Goal: Task Accomplishment & Management: Use online tool/utility

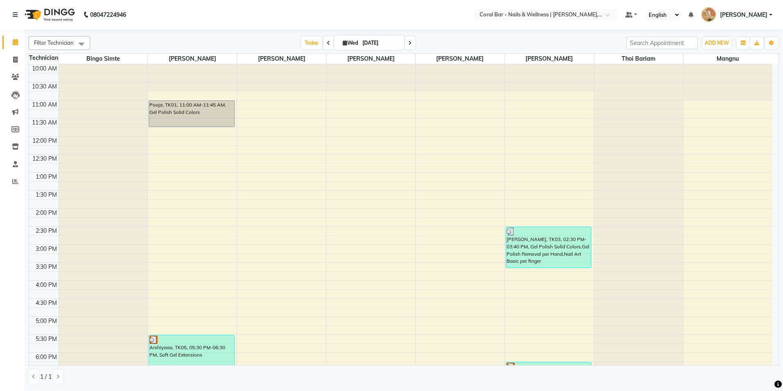
scroll to position [131, 0]
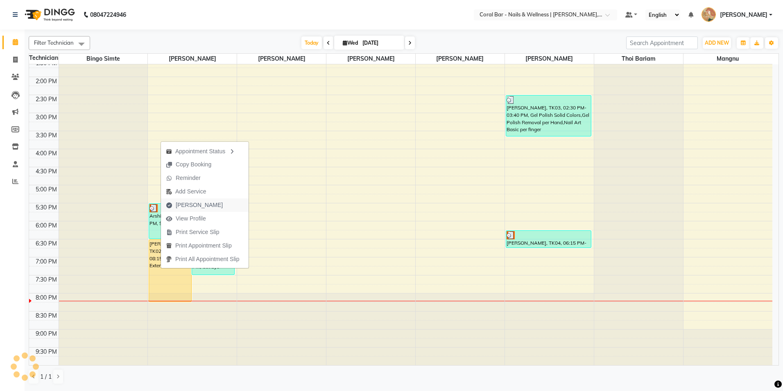
click at [183, 202] on span "[PERSON_NAME]" at bounding box center [199, 205] width 47 height 9
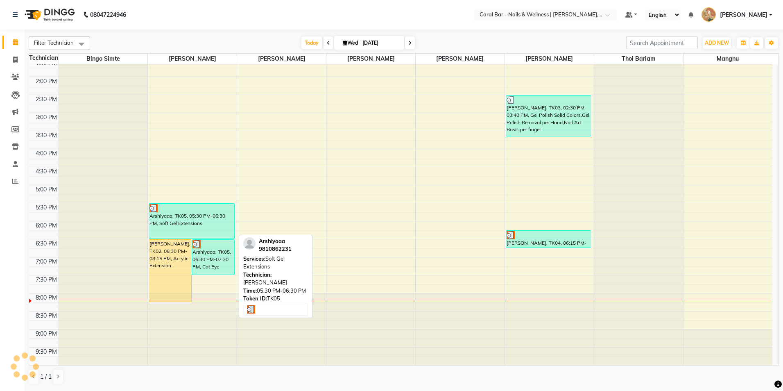
select select "service"
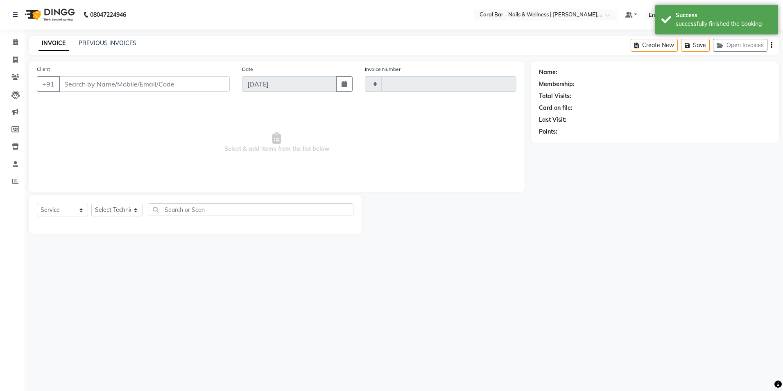
type input "1102"
select select "7157"
type input "7892774316"
select select "66409"
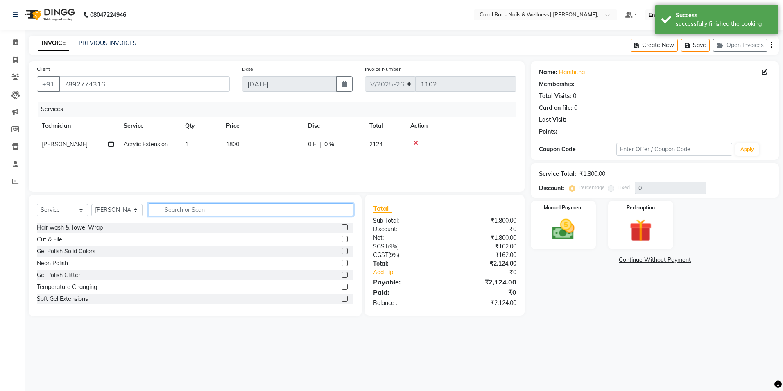
click at [165, 210] on input "text" at bounding box center [251, 209] width 205 height 13
type input "ge"
select select "1: Object"
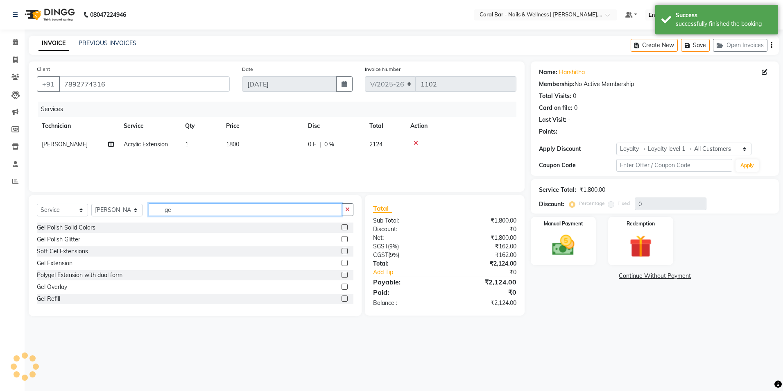
type input "ge"
click at [342, 229] on label at bounding box center [345, 227] width 6 height 6
click at [342, 229] on input "checkbox" at bounding box center [344, 227] width 5 height 5
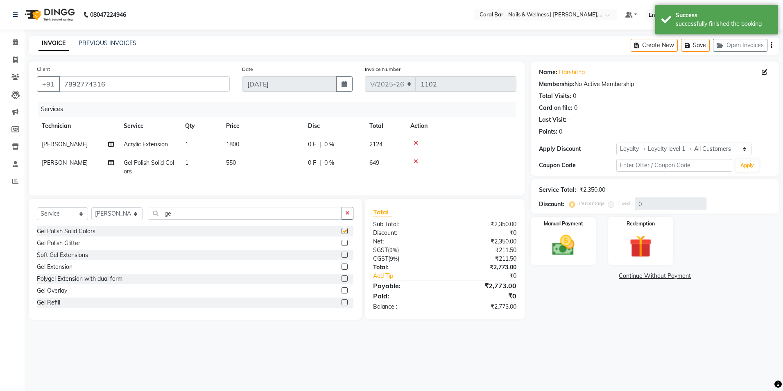
checkbox input "false"
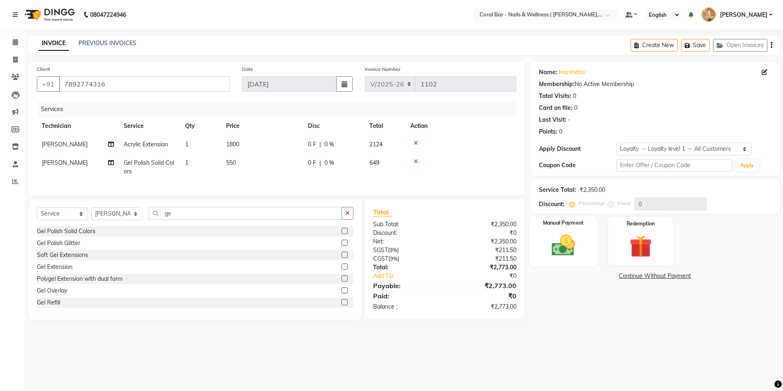
click at [567, 260] on div "Manual Payment" at bounding box center [564, 241] width 68 height 50
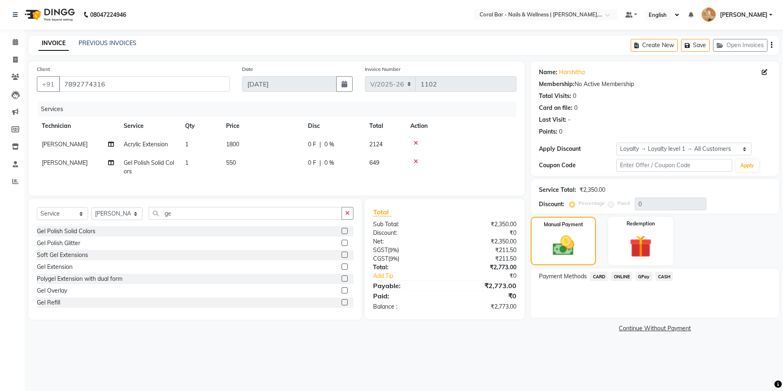
click at [596, 279] on span "CARD" at bounding box center [599, 276] width 18 height 9
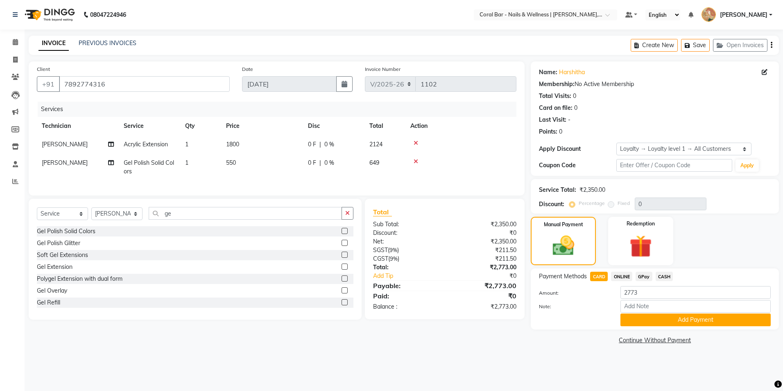
click at [669, 333] on div "Name: [PERSON_NAME] Membership: No Active Membership Total Visits: 0 Card on fi…" at bounding box center [658, 203] width 254 height 285
click at [667, 324] on button "Add Payment" at bounding box center [695, 319] width 150 height 13
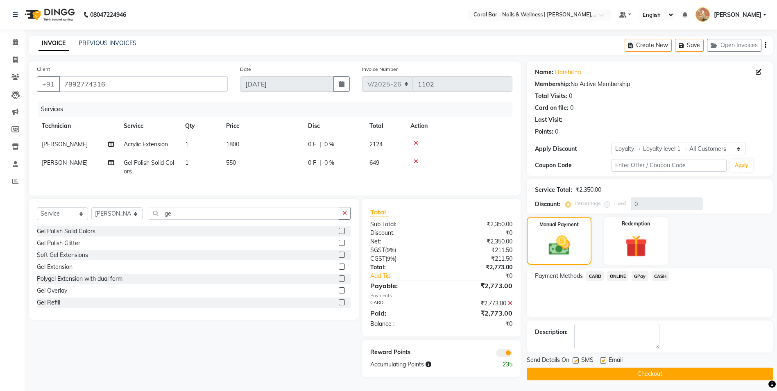
click at [643, 378] on button "Checkout" at bounding box center [650, 373] width 246 height 13
